Goal: Information Seeking & Learning: Learn about a topic

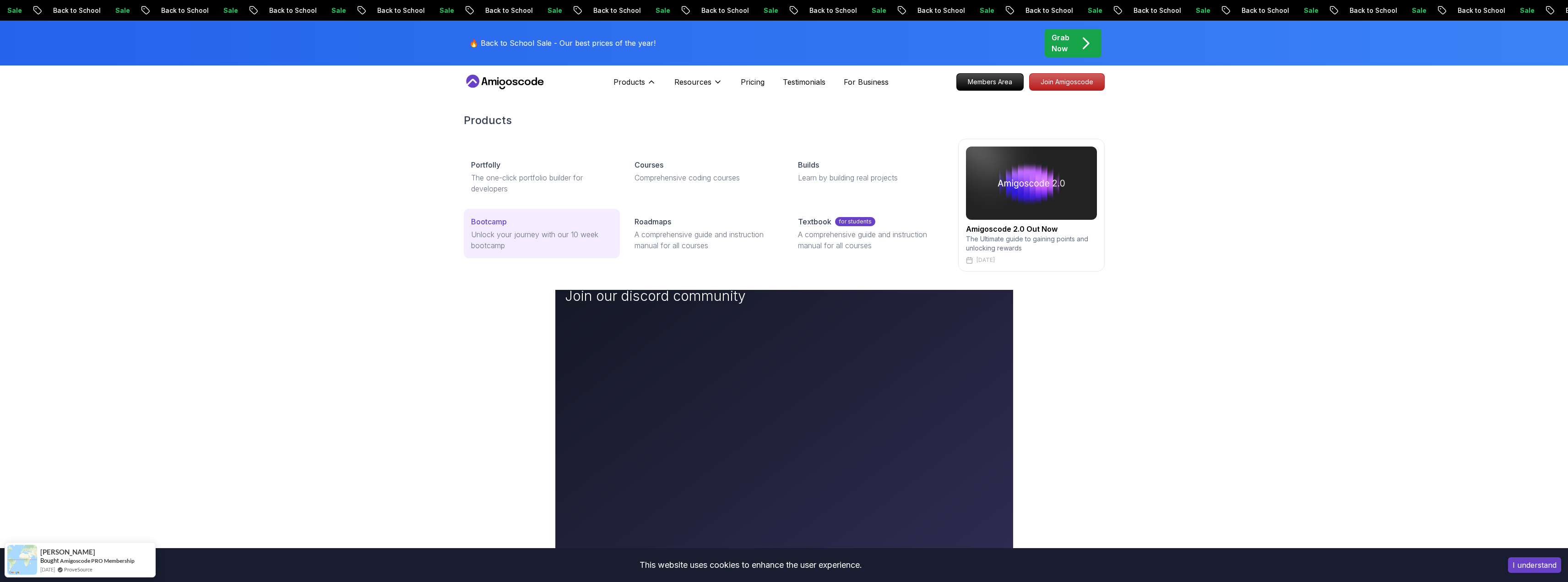
click at [531, 231] on p "Unlock your journey with our 10 week bootcamp" at bounding box center [541, 240] width 141 height 22
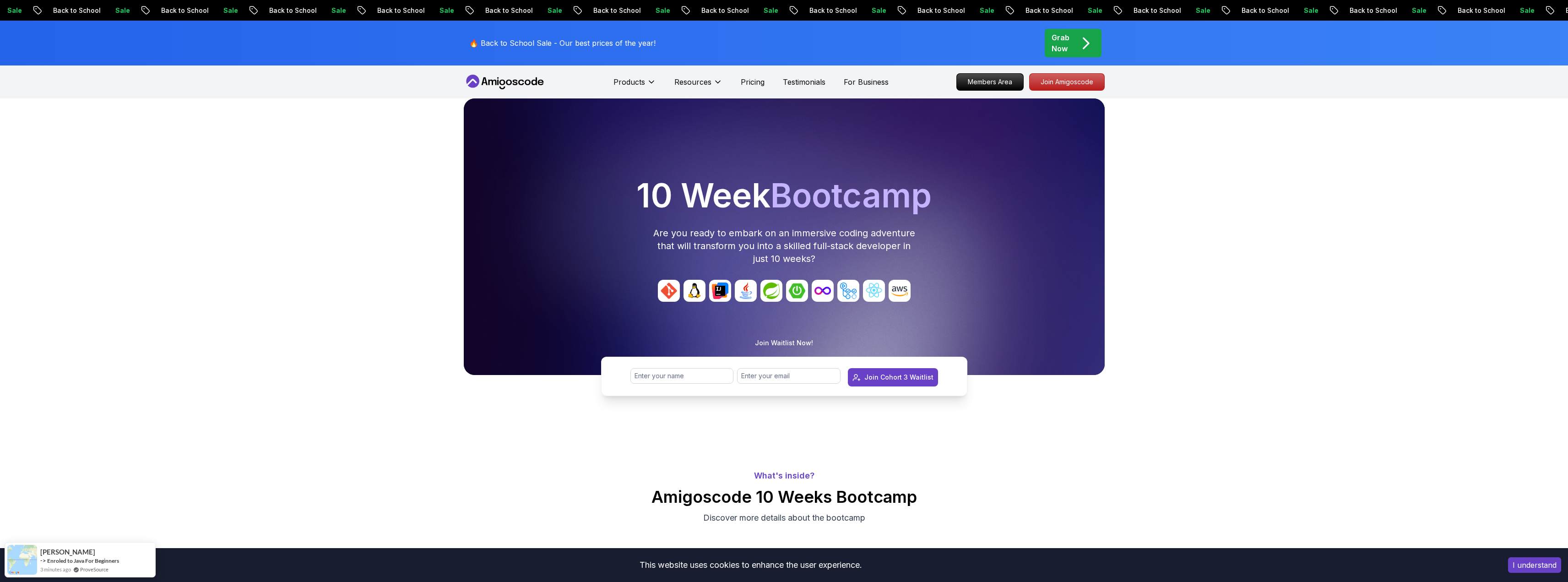
click at [1069, 28] on div "🔥 Back to School Sale - Our best prices of the year! Grab Now" at bounding box center [785, 43] width 641 height 45
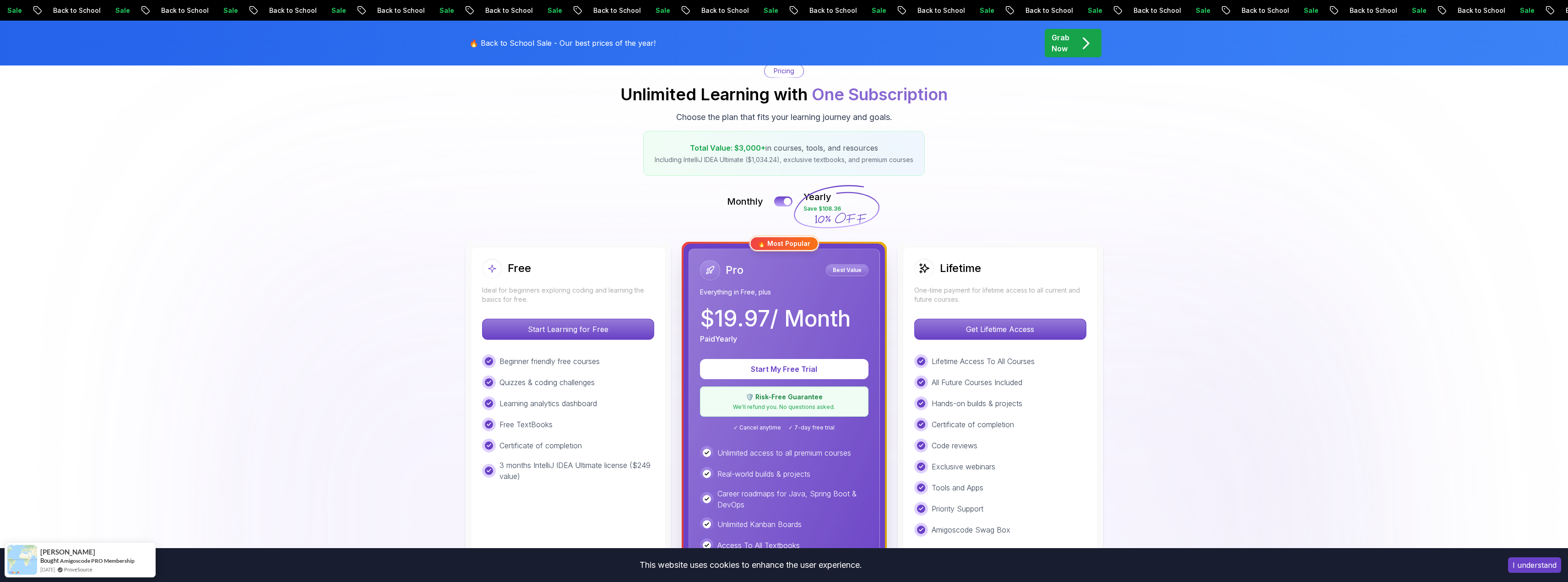
scroll to position [46, 0]
